Goal: Information Seeking & Learning: Learn about a topic

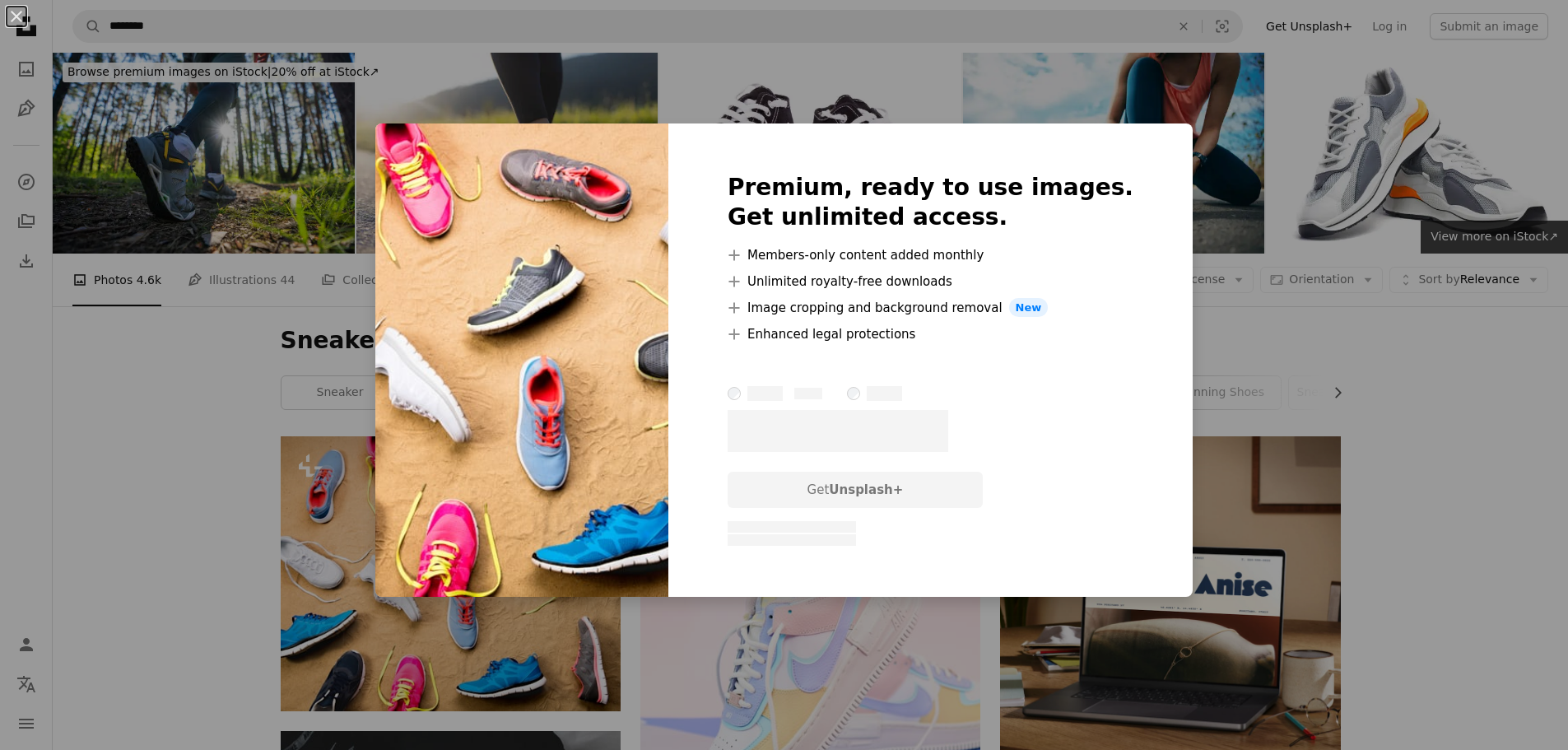
scroll to position [164, 0]
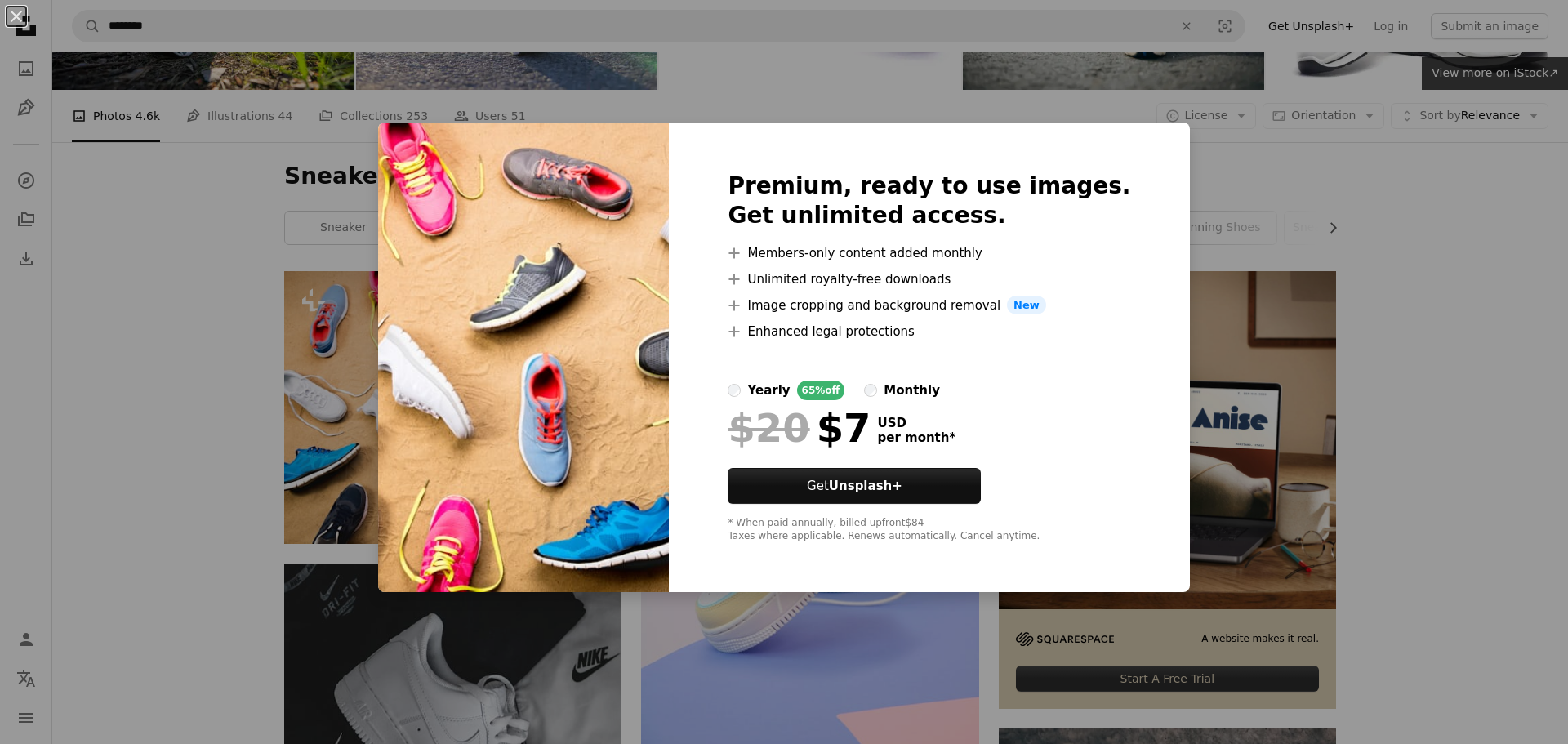
click at [57, 385] on div "An X shape Premium, ready to use images. Get unlimited access. A plus sign Memb…" at bounding box center [784, 372] width 1568 height 744
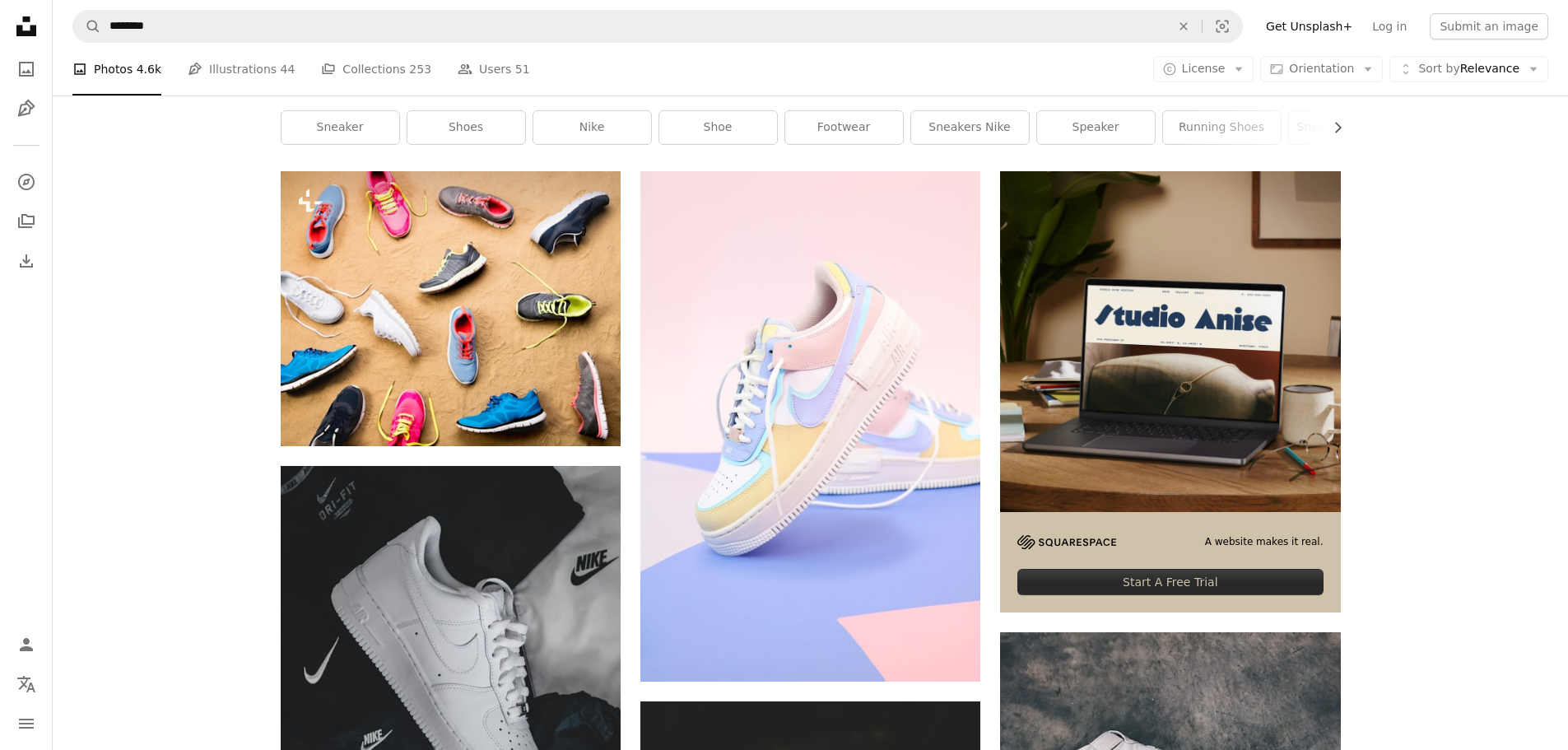
scroll to position [330, 0]
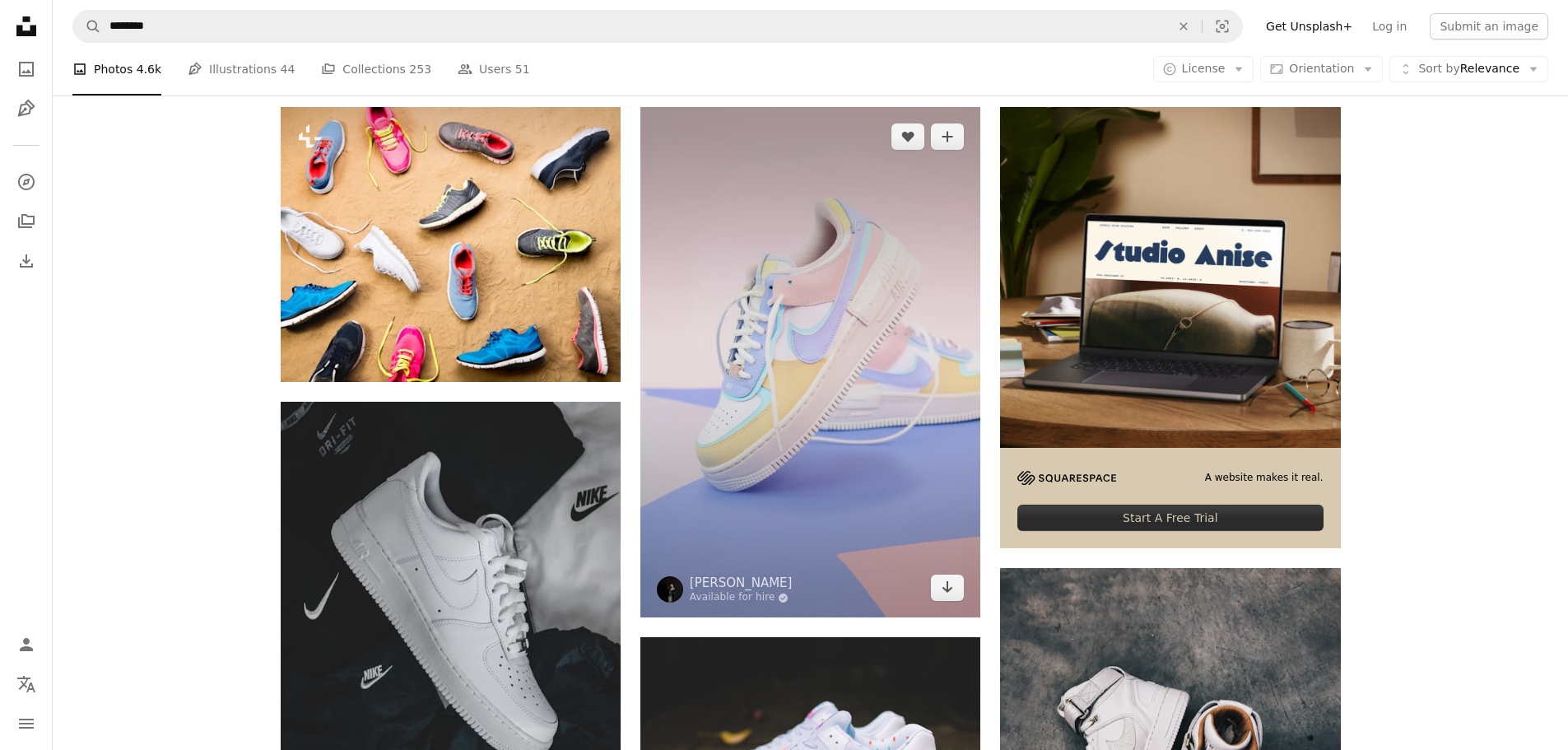
click at [810, 397] on img at bounding box center [811, 362] width 340 height 511
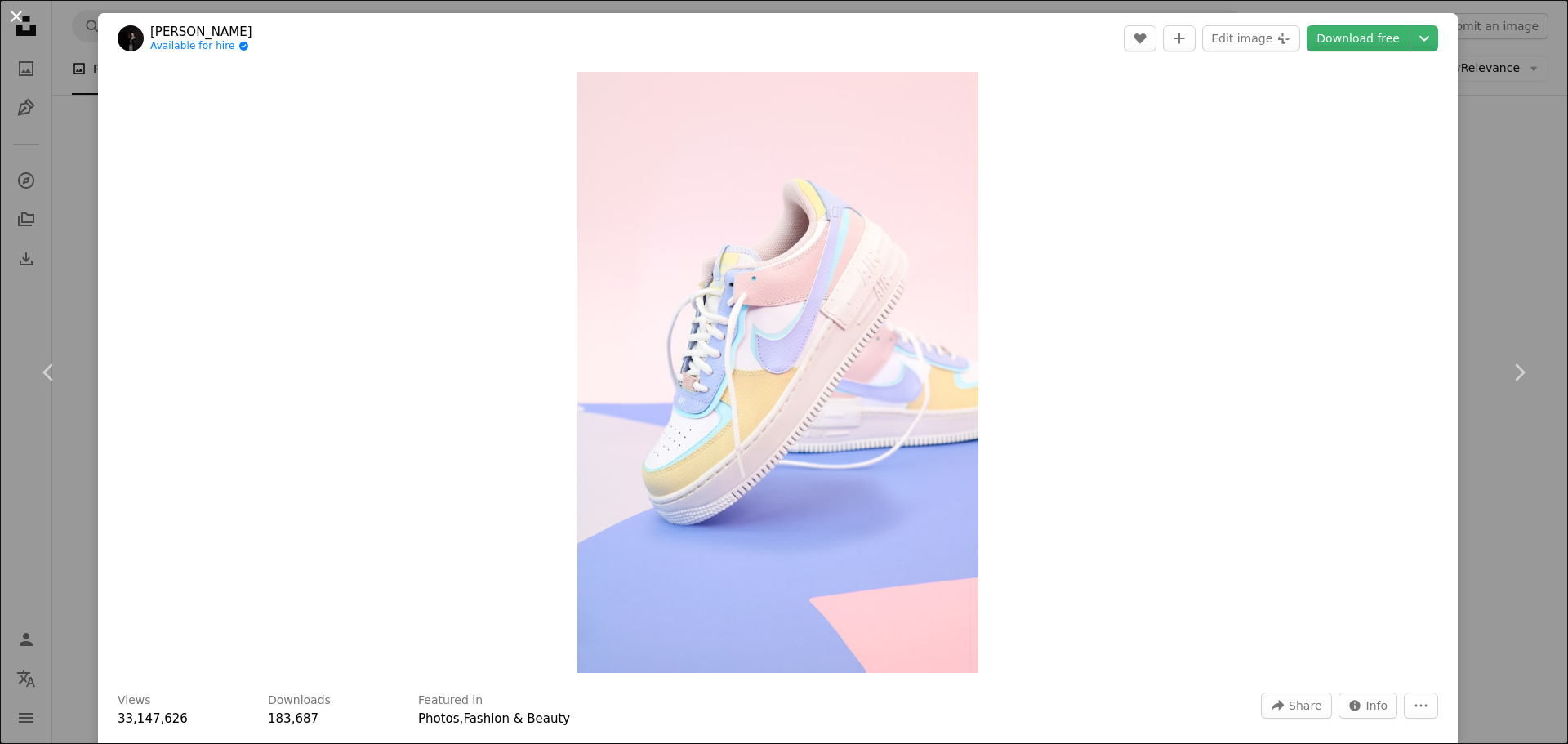
click at [13, 12] on button "An X shape" at bounding box center [17, 17] width 20 height 20
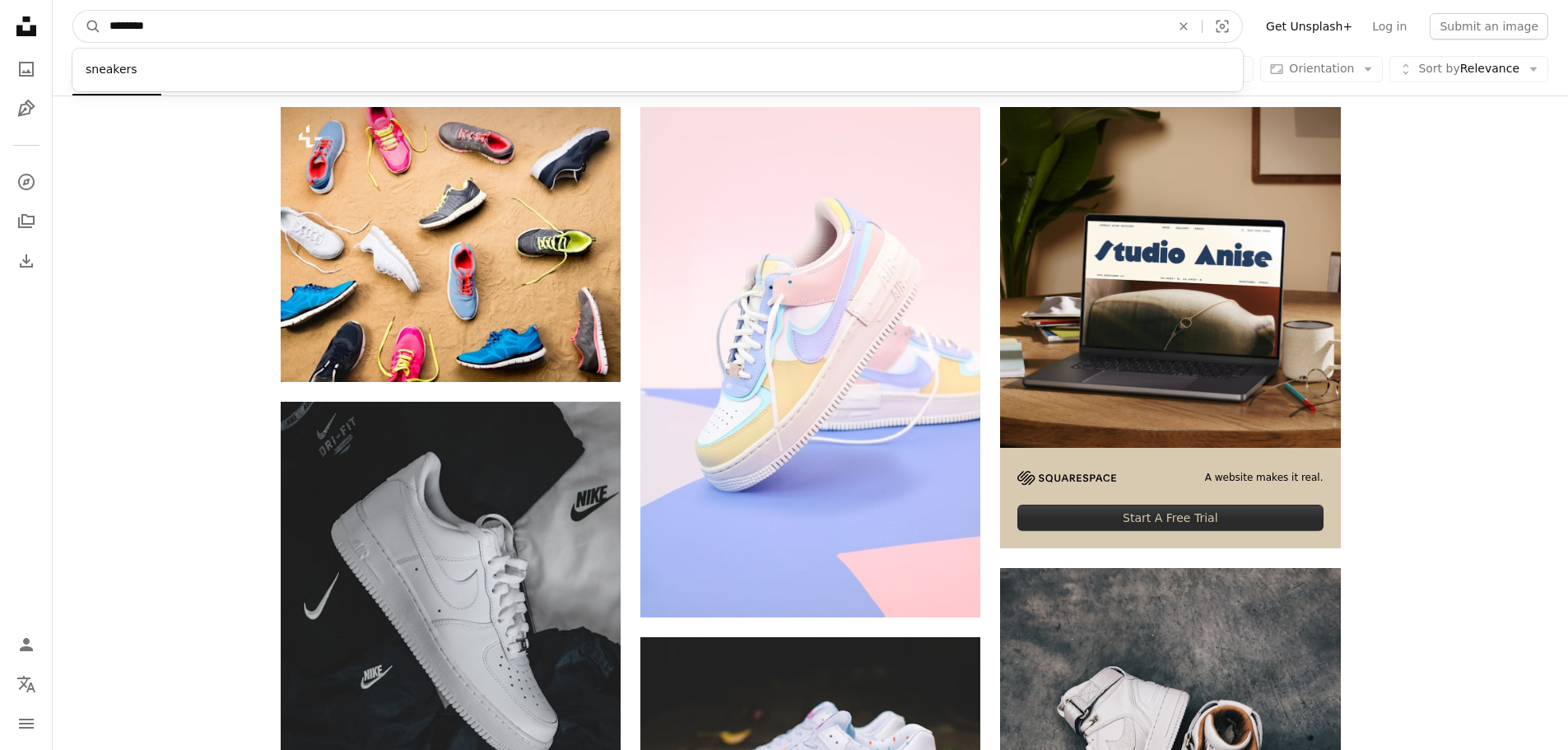
drag, startPoint x: 239, startPoint y: 33, endPoint x: 0, endPoint y: 38, distance: 239.1
type input "**********"
click button "A magnifying glass" at bounding box center [88, 27] width 28 height 32
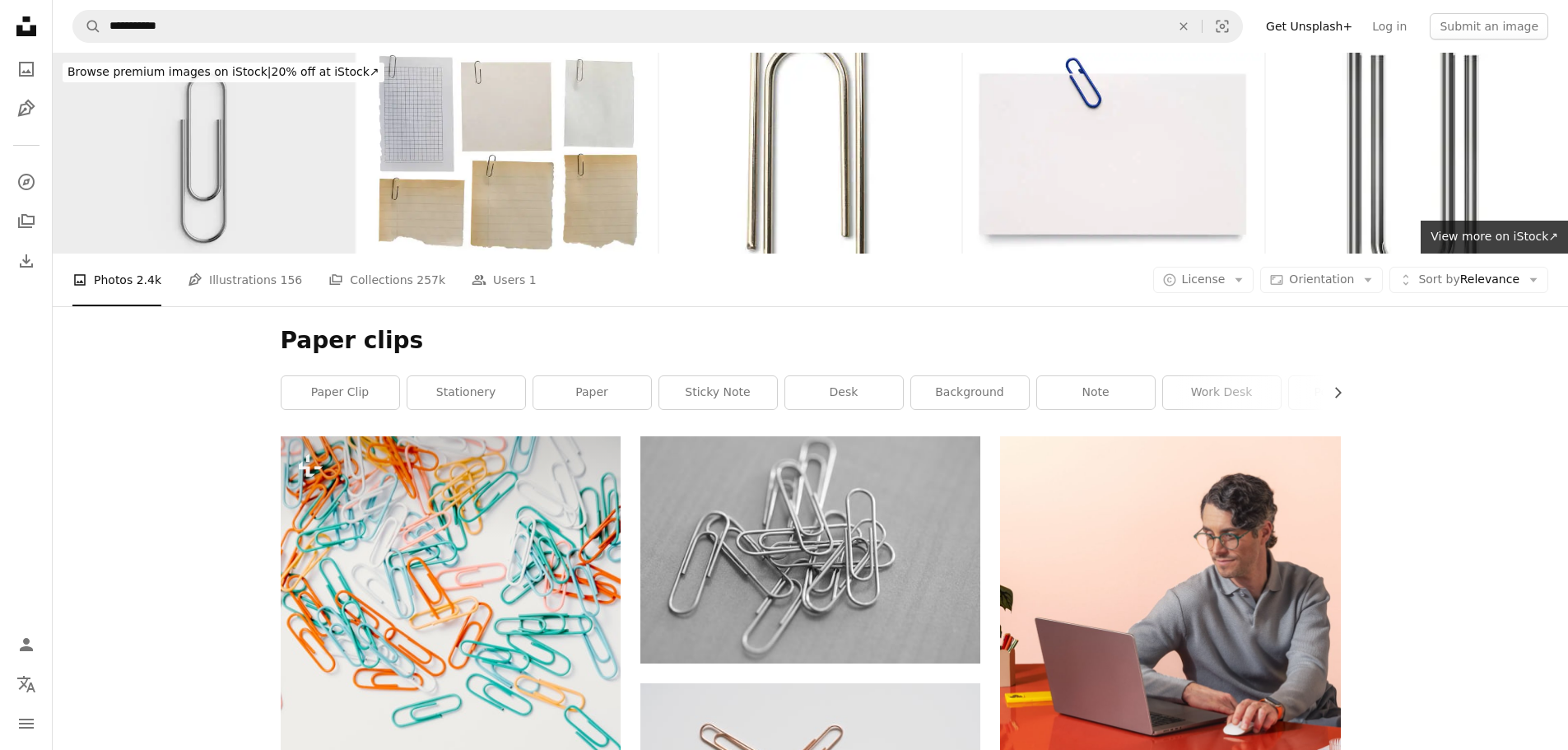
drag, startPoint x: 211, startPoint y: 166, endPoint x: 168, endPoint y: 209, distance: 60.8
click at [168, 209] on img at bounding box center [204, 153] width 302 height 201
